Goal: Information Seeking & Learning: Check status

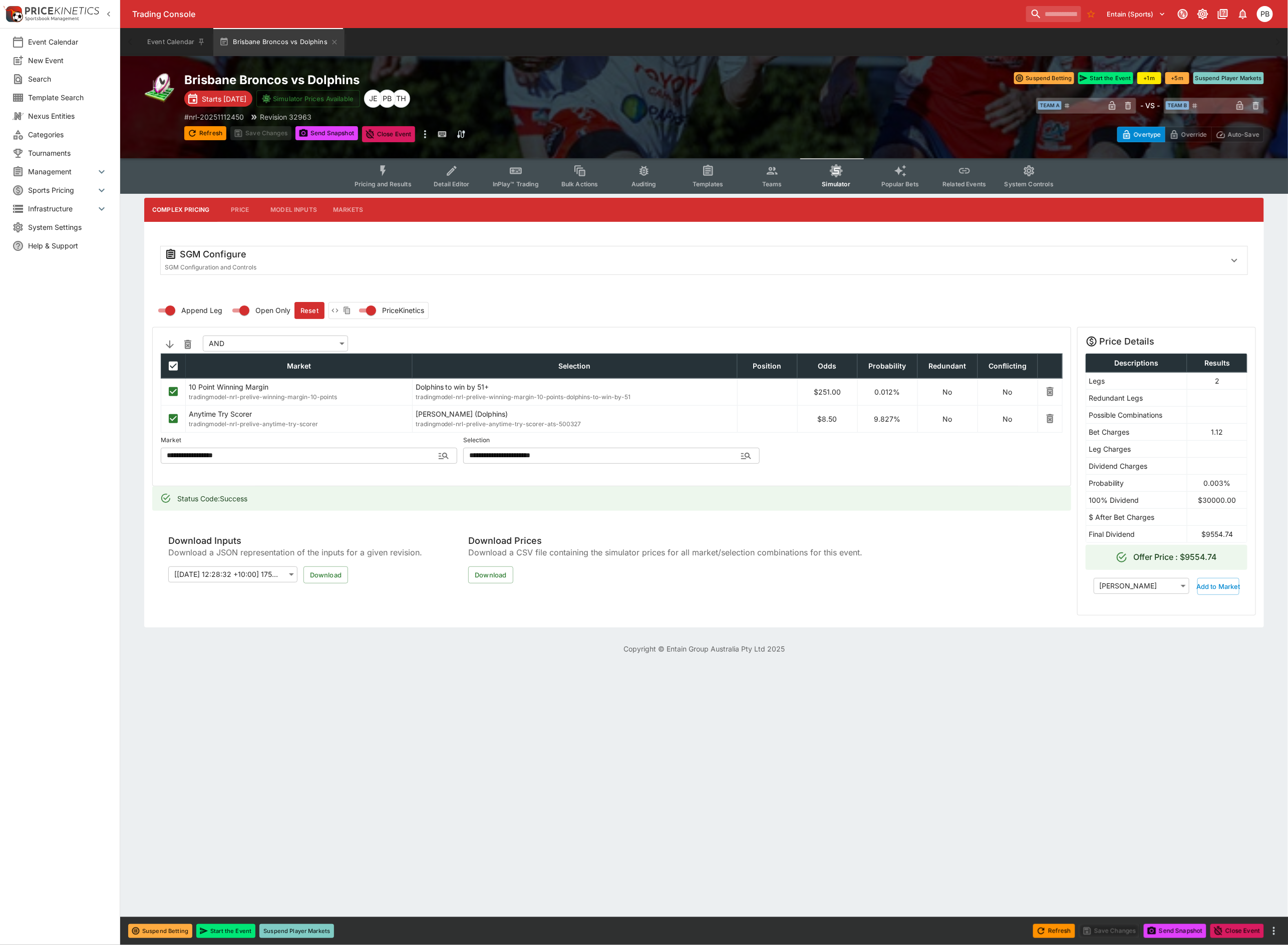
click at [1206, 539] on td "$9554.74" at bounding box center [1217, 534] width 60 height 17
click at [1200, 535] on td "$9554.74" at bounding box center [1217, 534] width 60 height 17
drag, startPoint x: 1202, startPoint y: 538, endPoint x: 1235, endPoint y: 536, distance: 33.1
click at [1235, 536] on td "$9554.74" at bounding box center [1217, 534] width 60 height 17
copy td "$9554.74"
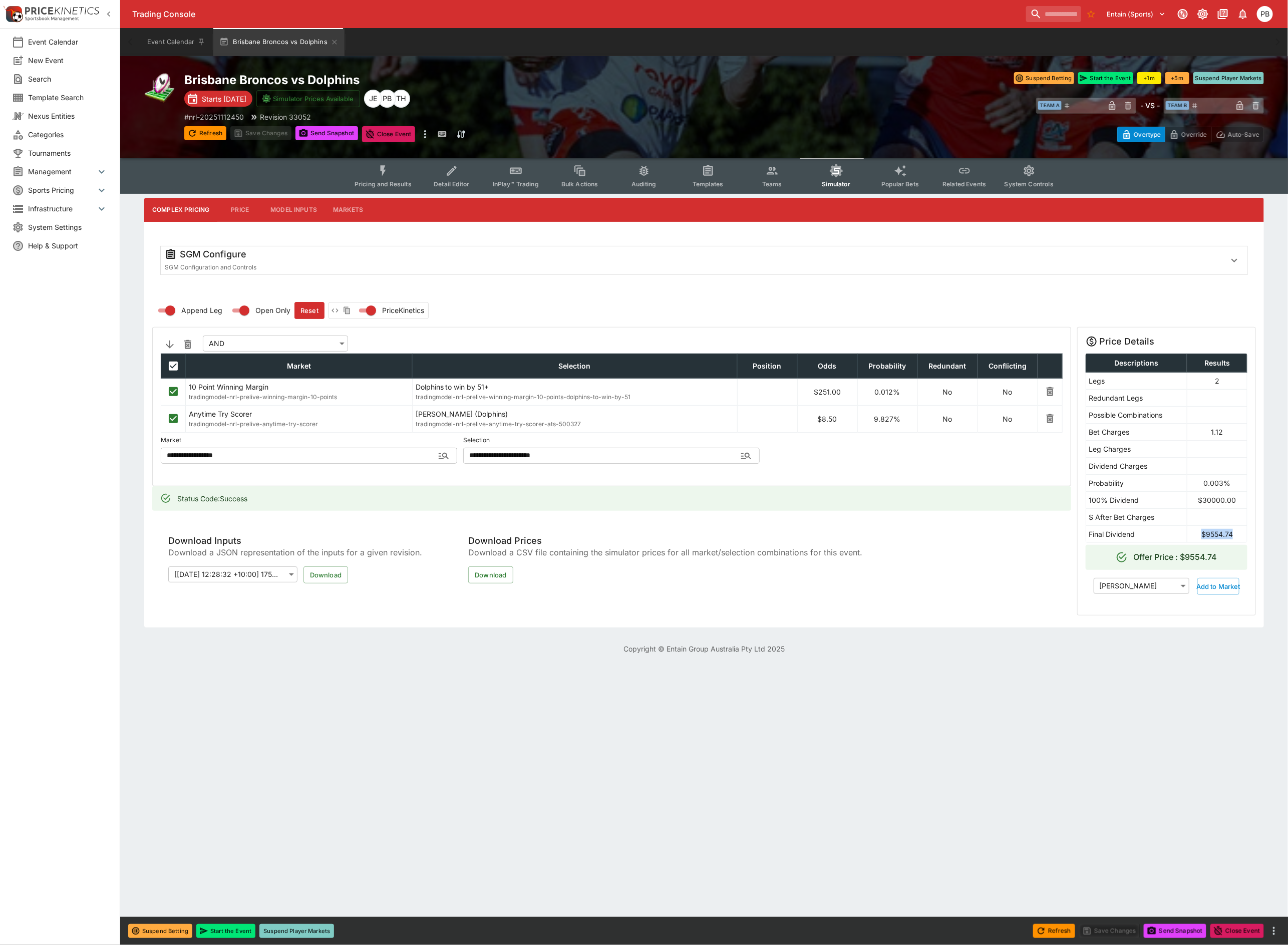
click at [372, 185] on span "Pricing and Results" at bounding box center [383, 184] width 58 height 7
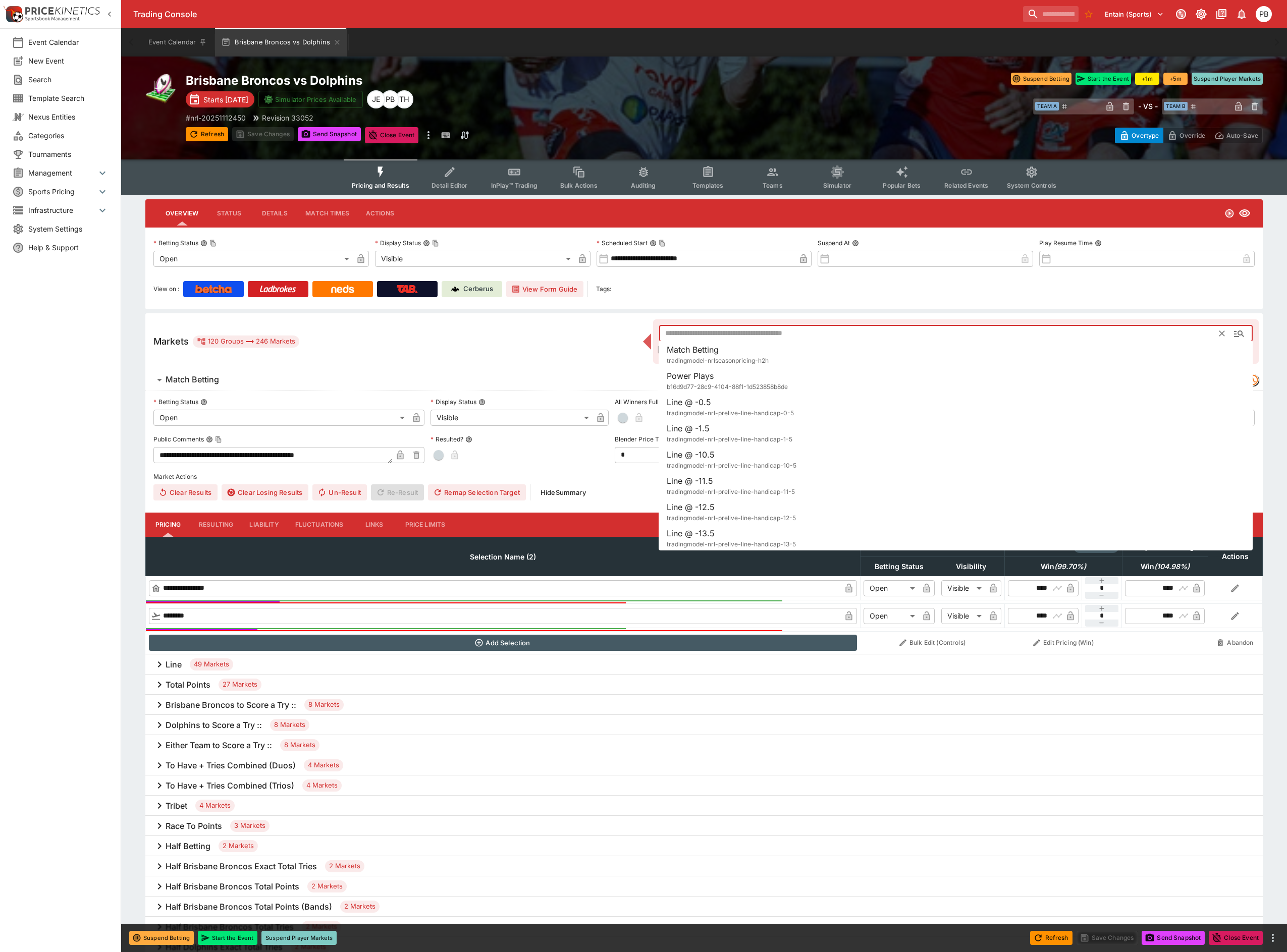
click at [842, 333] on input "text" at bounding box center [939, 333] width 561 height 16
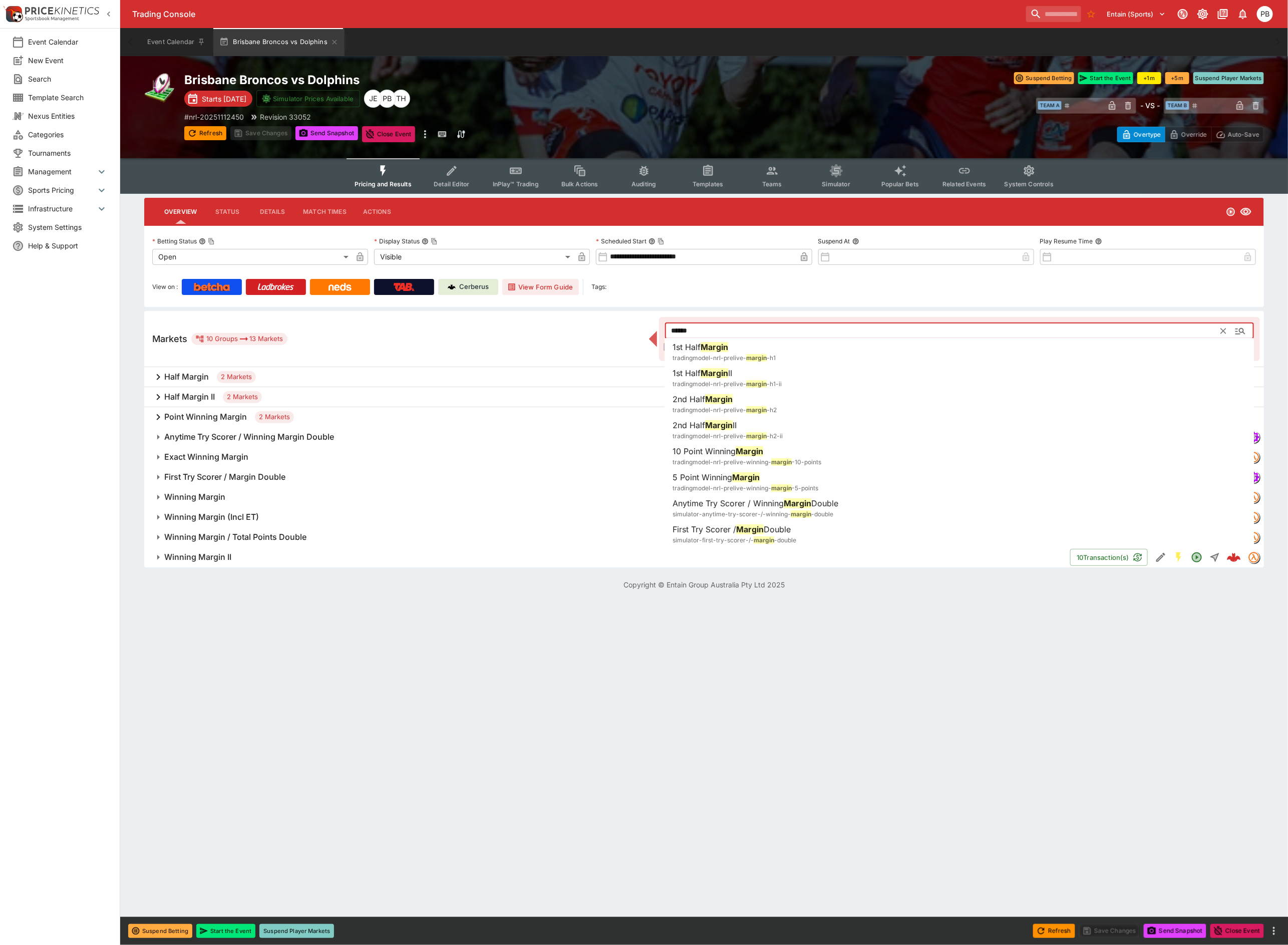
type input "******"
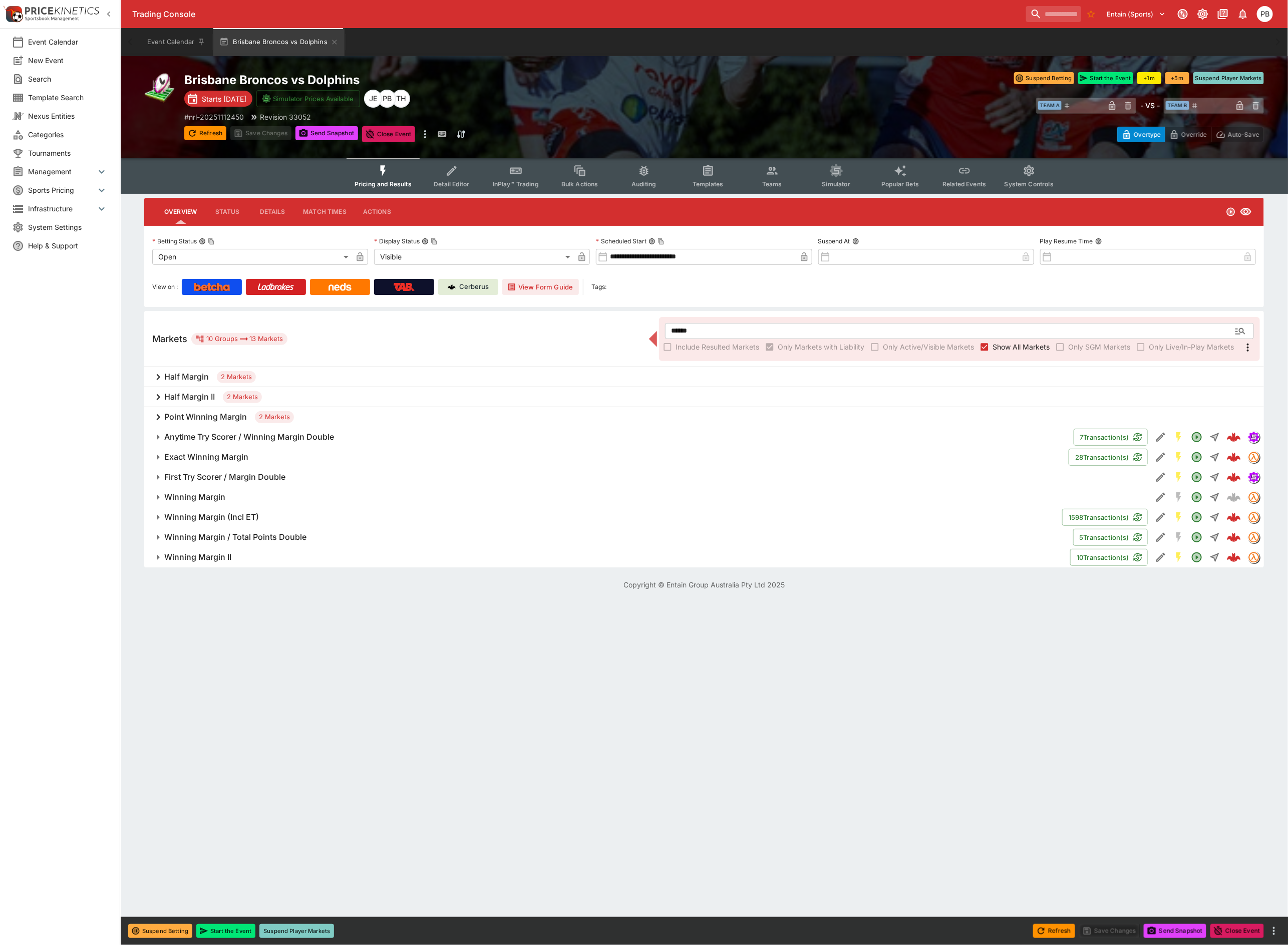
click at [479, 603] on html "**********" at bounding box center [644, 301] width 1288 height 603
click at [192, 495] on h6 "Winning Margin" at bounding box center [195, 497] width 61 height 11
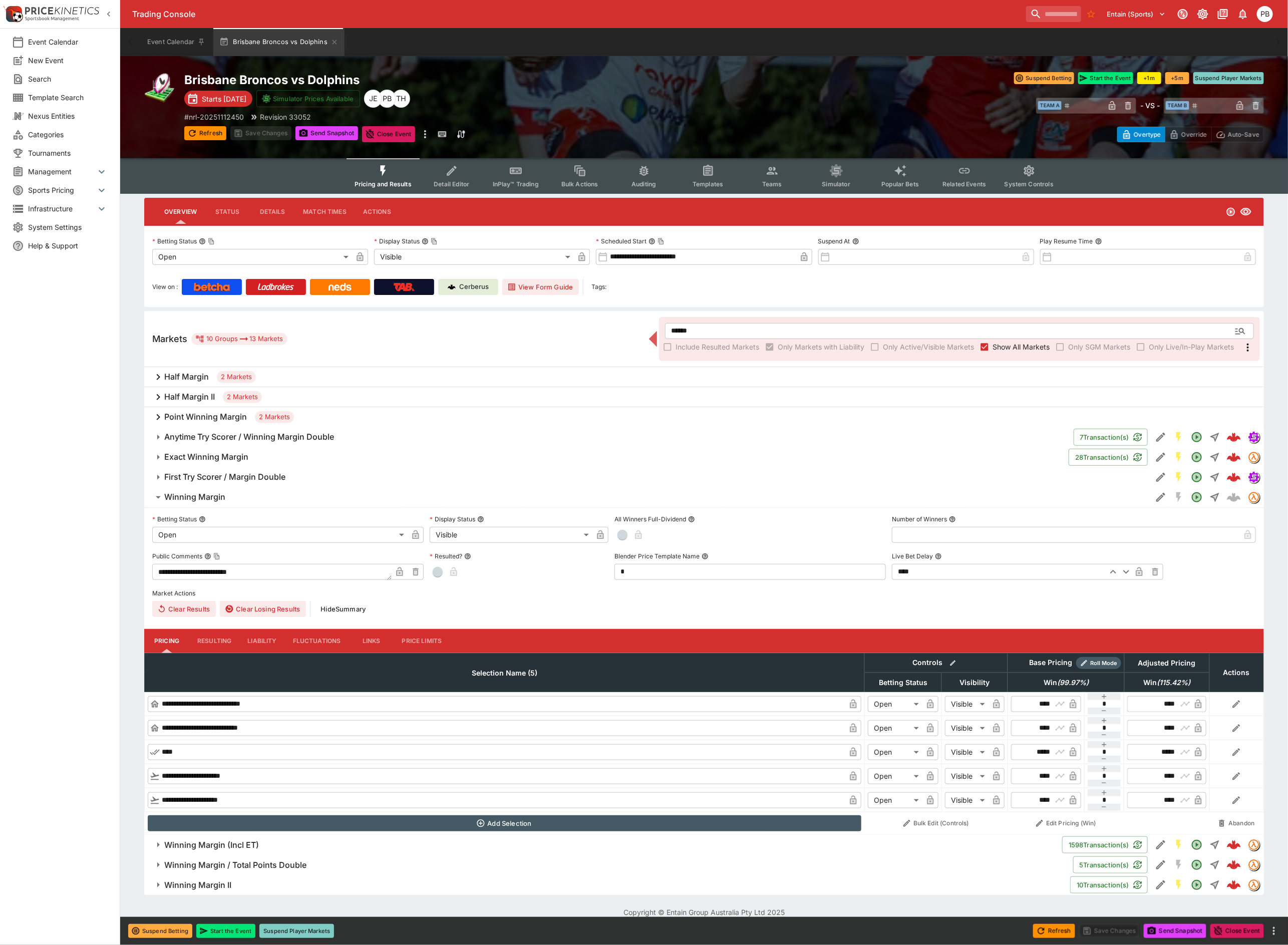
click at [192, 495] on h6 "Winning Margin" at bounding box center [195, 497] width 61 height 11
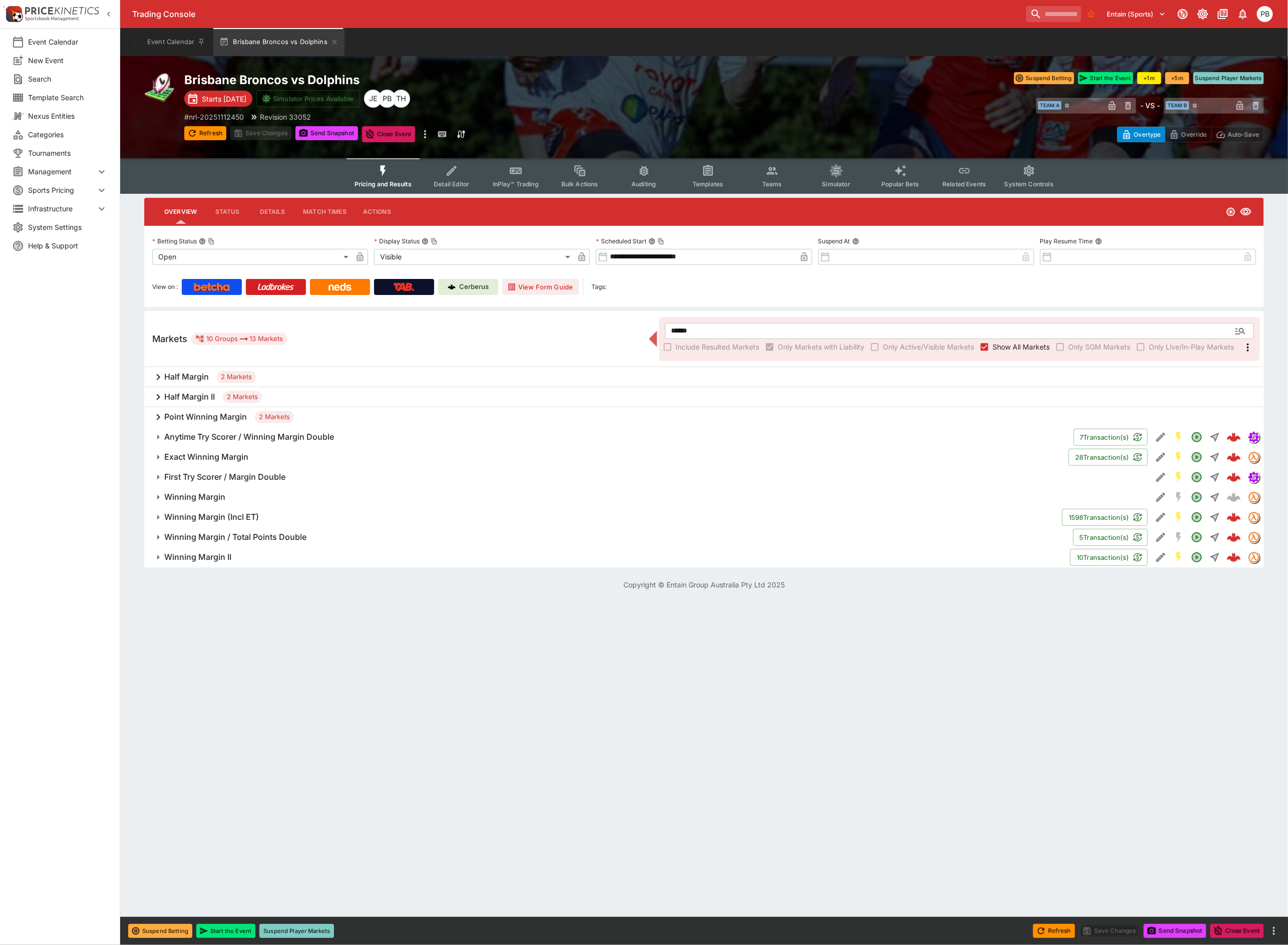
click at [197, 555] on h6 "Winning Margin II" at bounding box center [198, 557] width 67 height 11
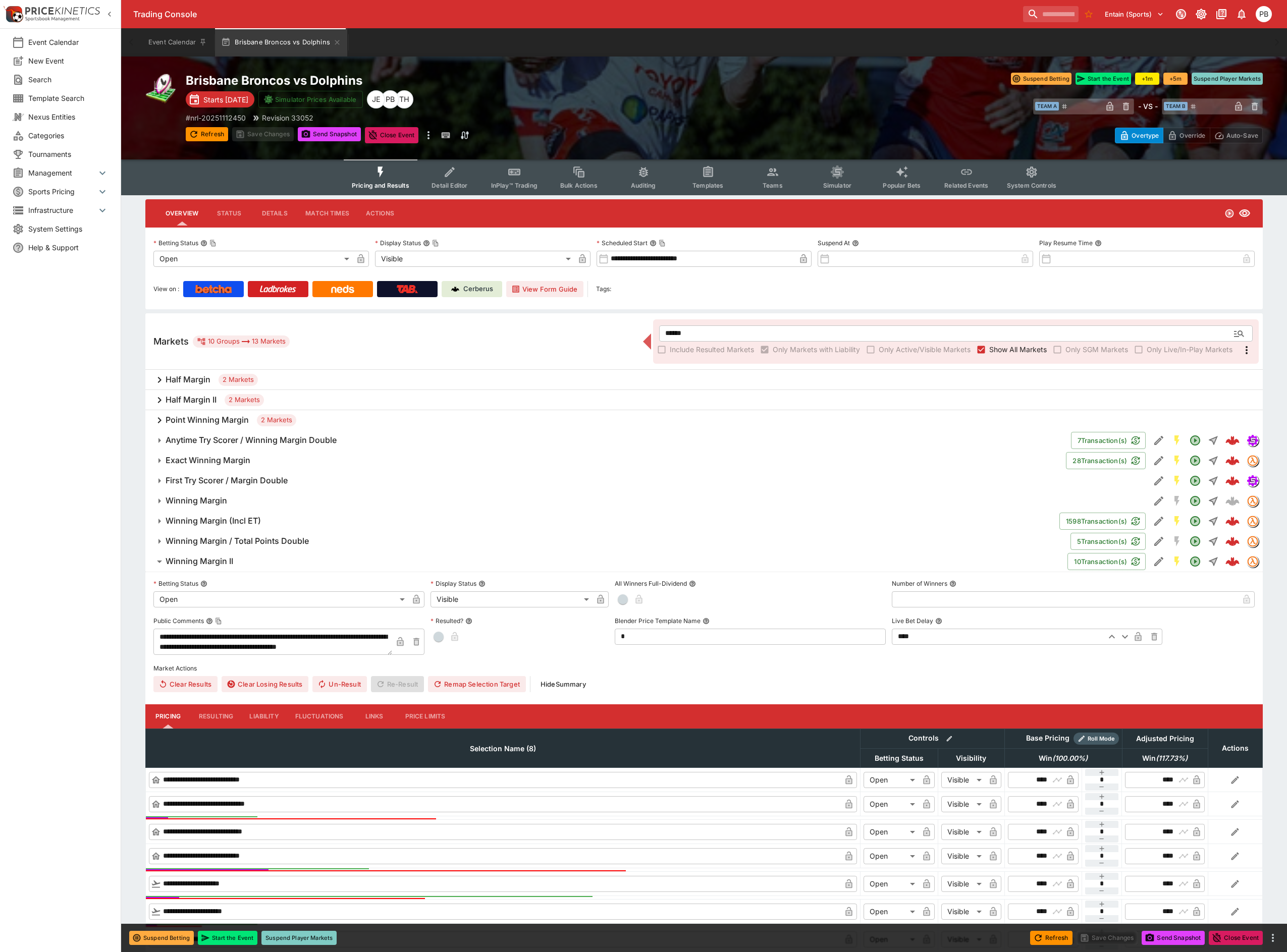
click at [199, 559] on h6 "Winning Margin II" at bounding box center [200, 562] width 68 height 11
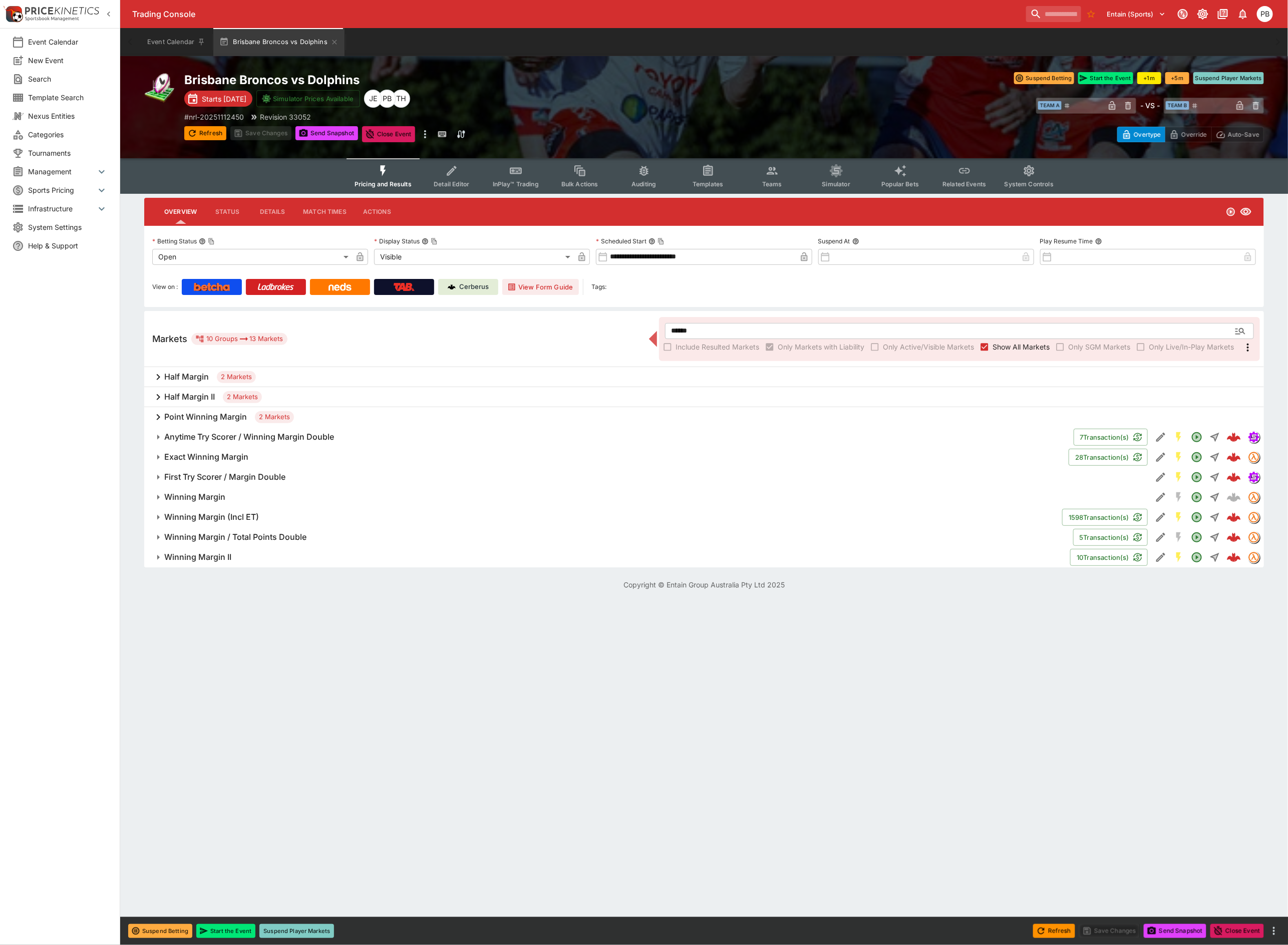
click at [169, 417] on h6 "Point Winning Margin" at bounding box center [205, 417] width 82 height 11
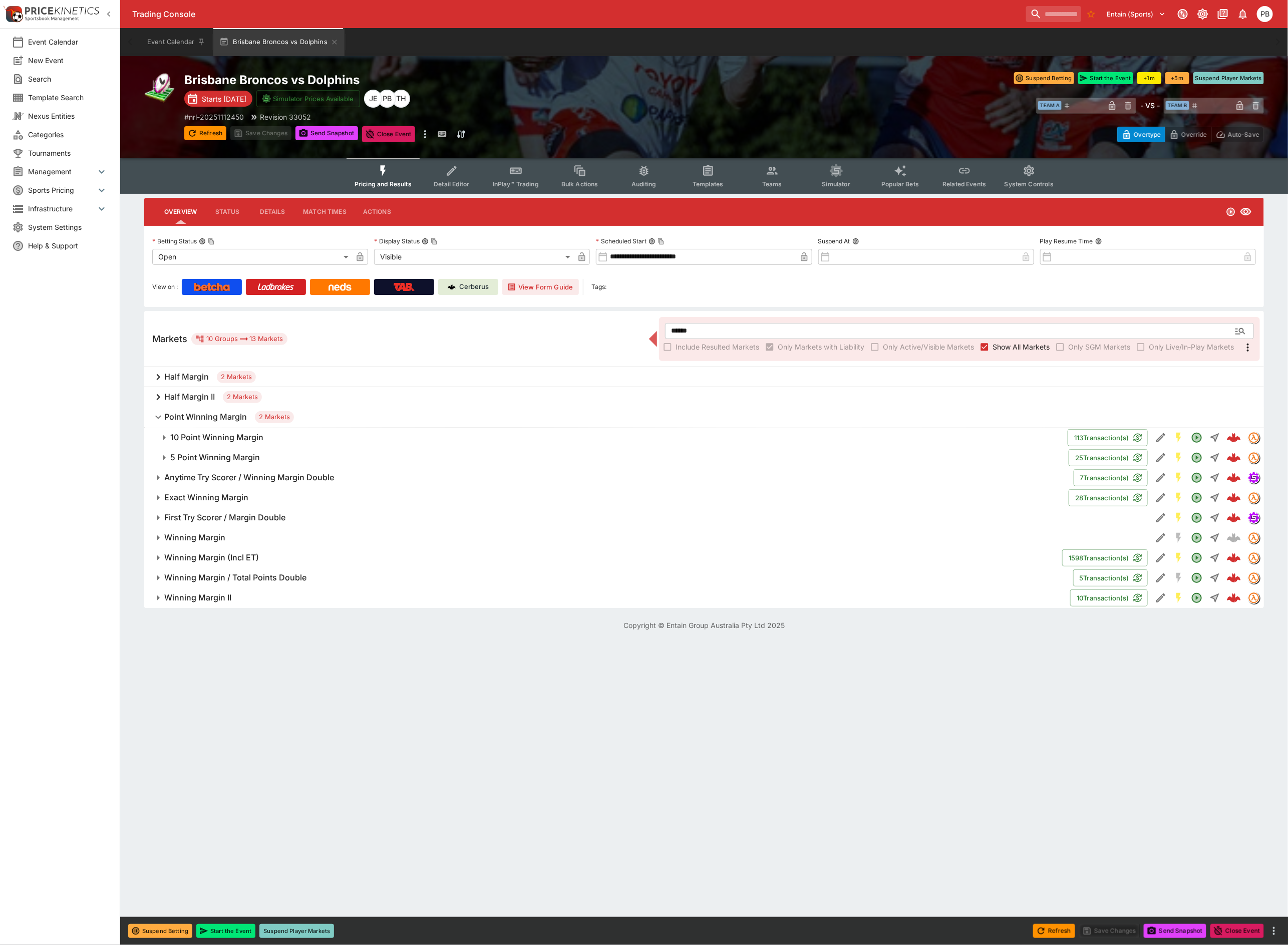
click at [187, 438] on h6 "10 Point Winning Margin" at bounding box center [216, 438] width 93 height 11
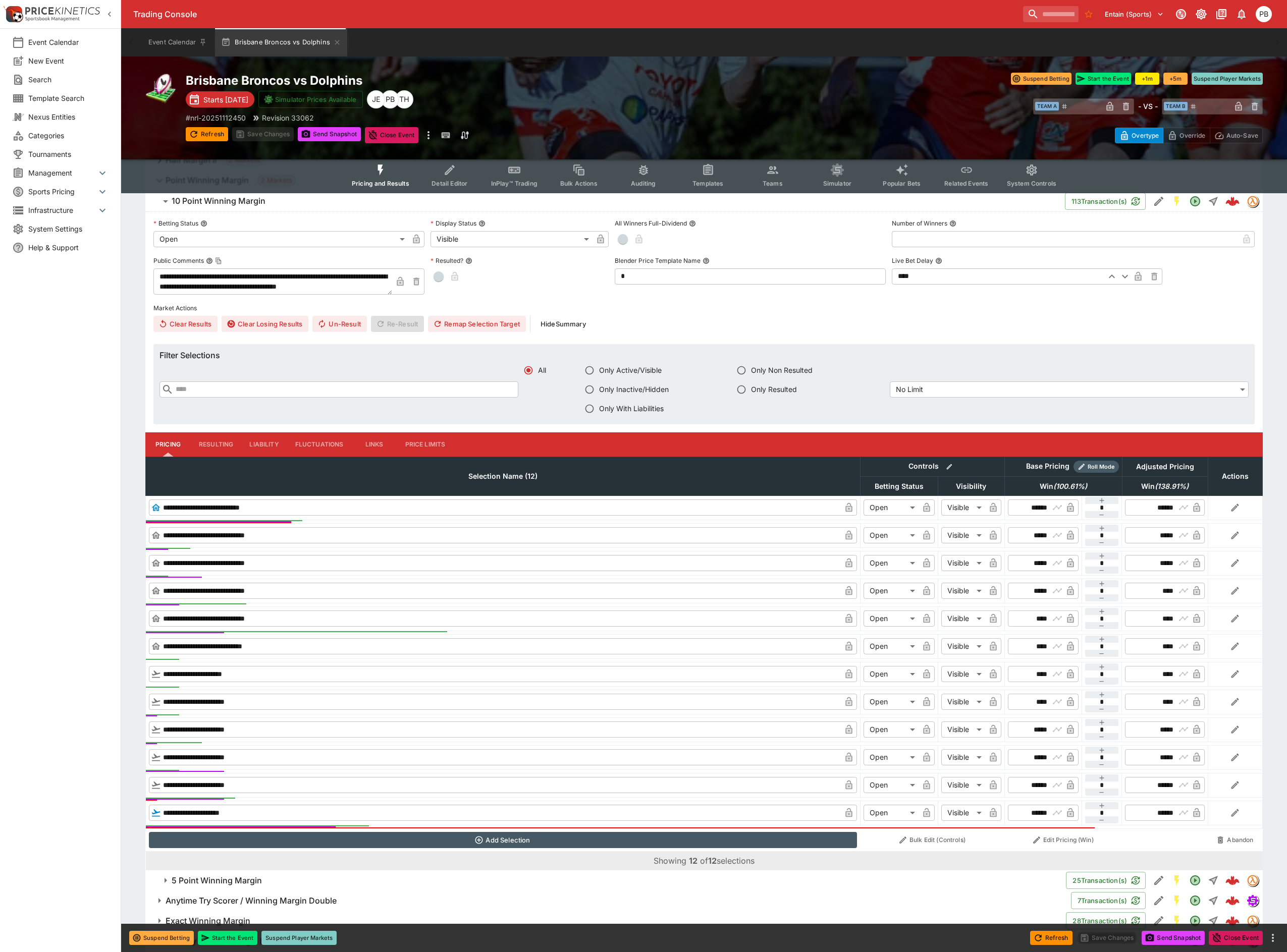
scroll to position [207, 0]
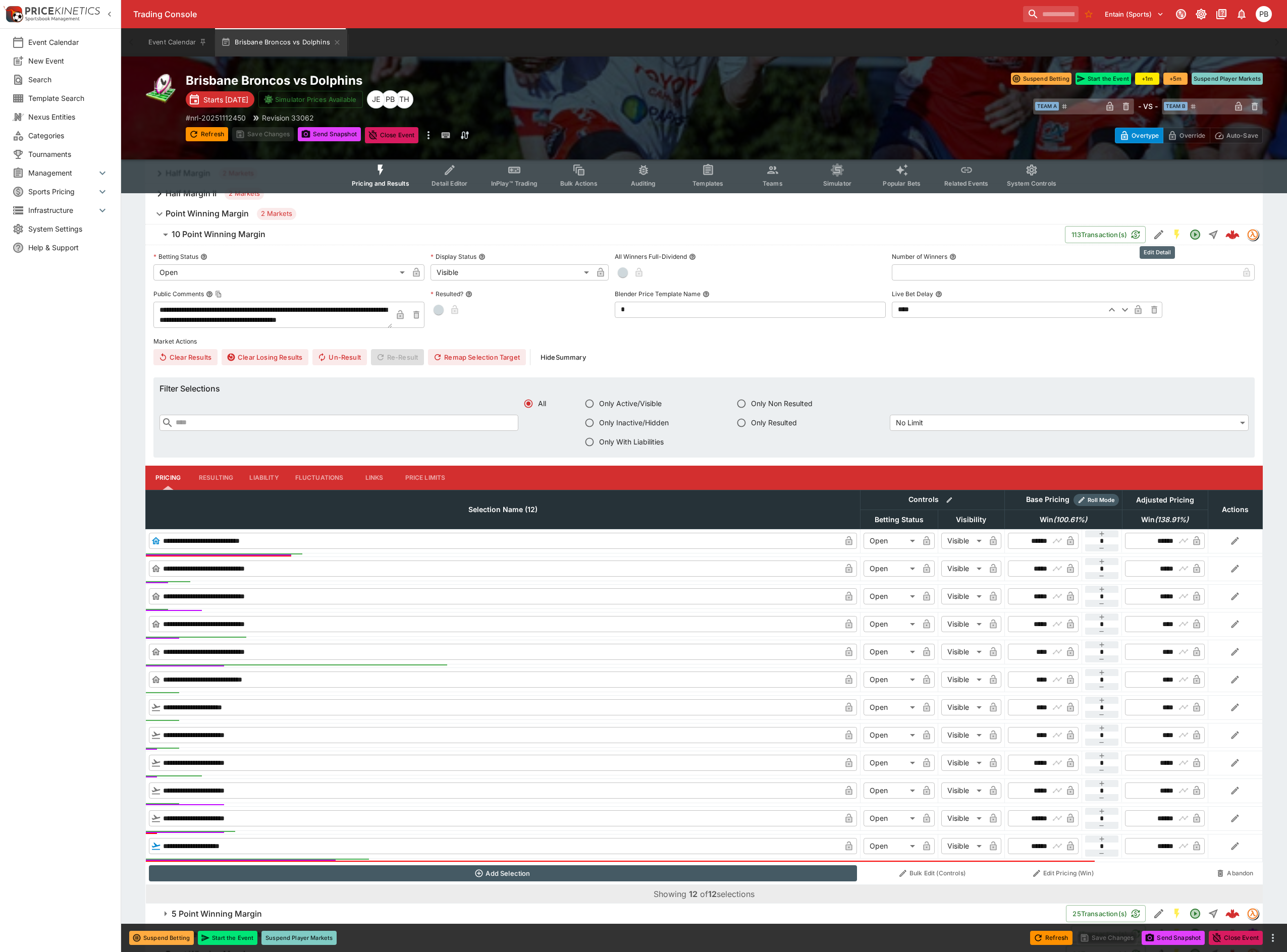
click at [1157, 234] on icon "Edit Detail" at bounding box center [1159, 234] width 9 height 9
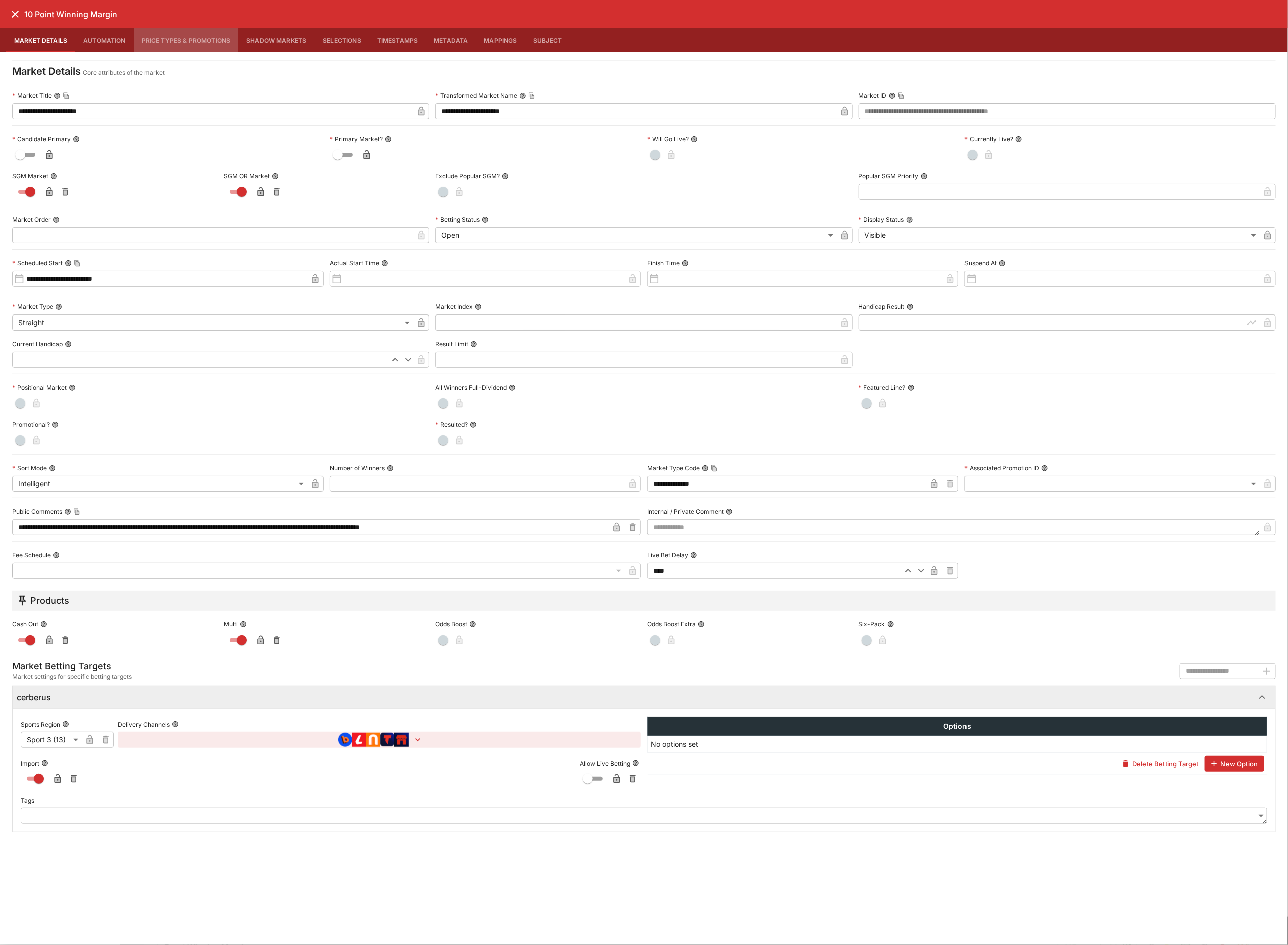
click at [172, 36] on button "Price Types & Promotions" at bounding box center [186, 40] width 105 height 24
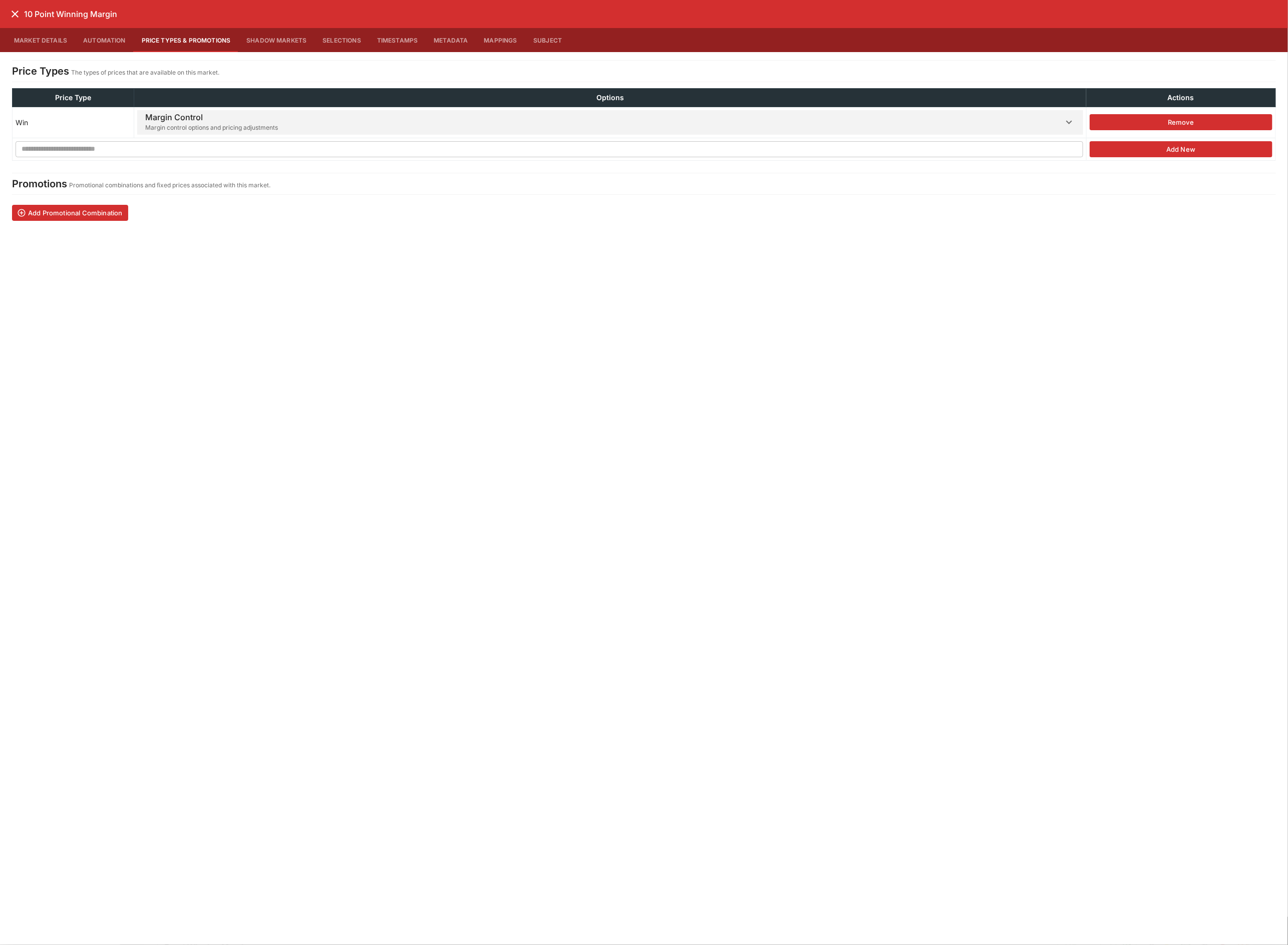
click at [170, 118] on h6 "Margin Control" at bounding box center [211, 118] width 133 height 11
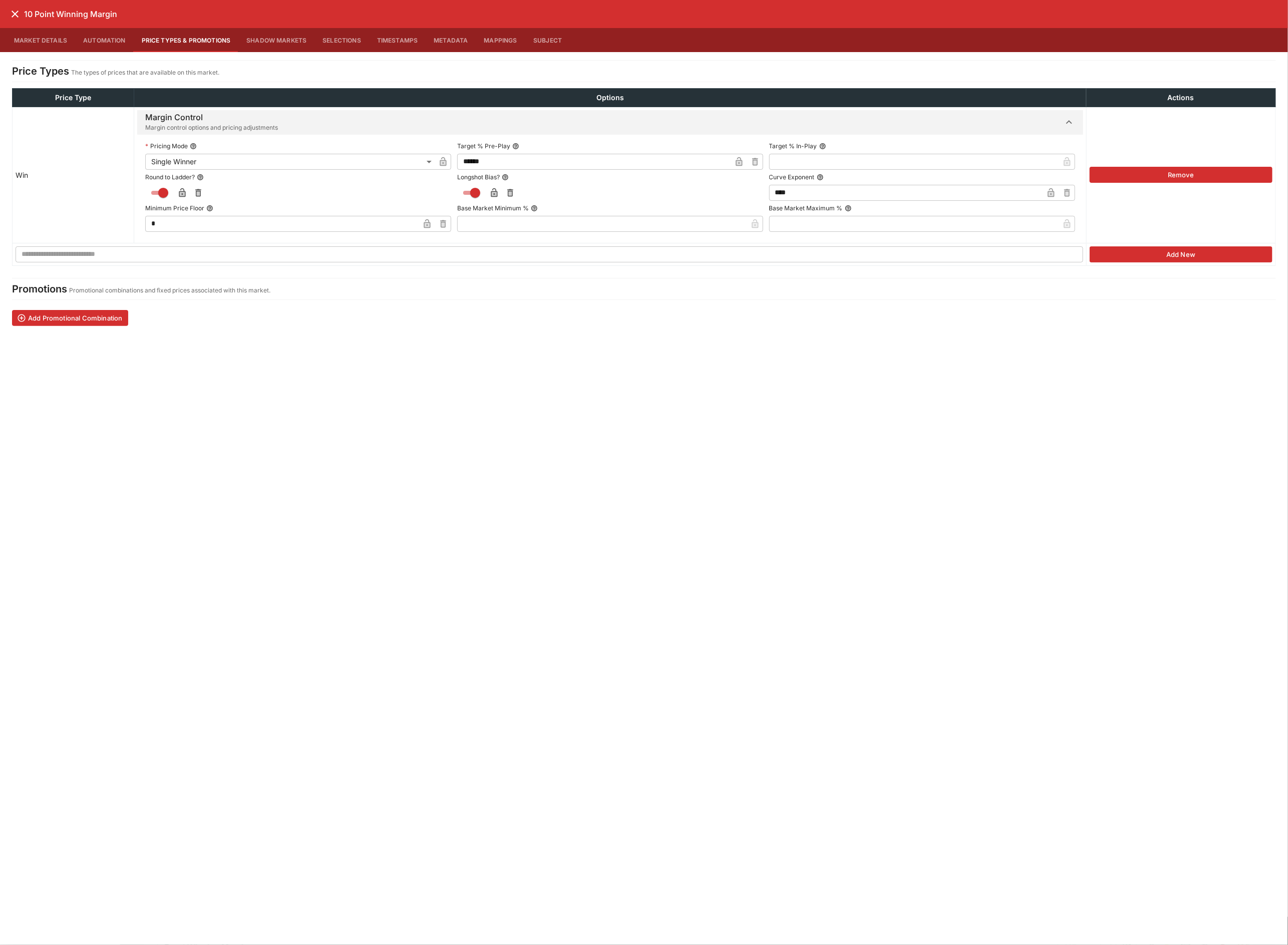
click at [12, 11] on icon "close" at bounding box center [15, 14] width 7 height 7
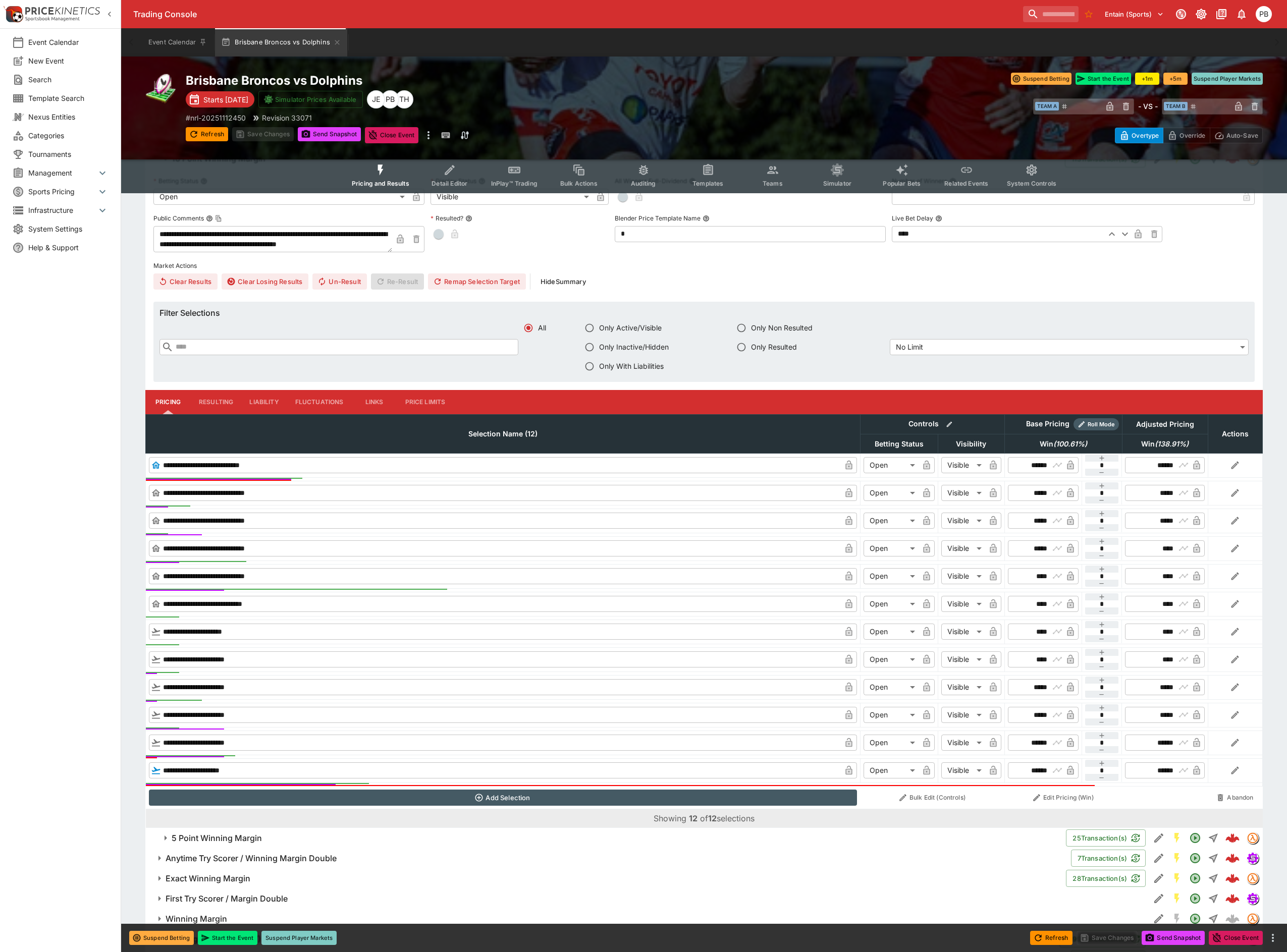
scroll to position [357, 0]
